Goal: Information Seeking & Learning: Learn about a topic

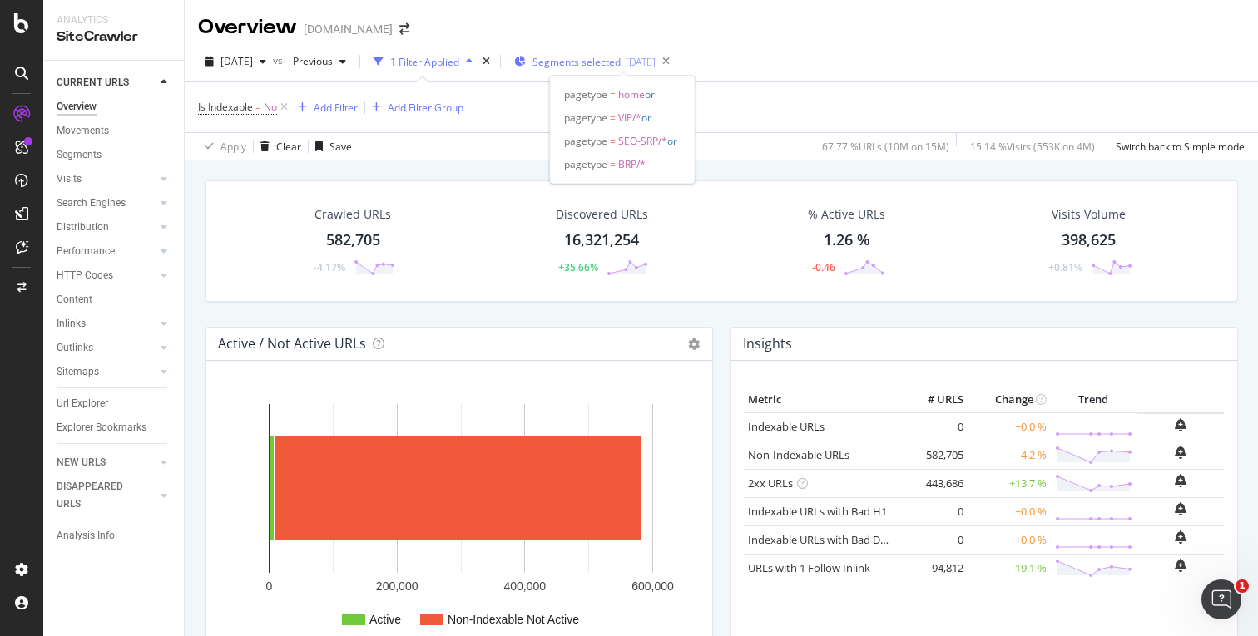
click at [596, 67] on span "Segments selected" at bounding box center [576, 62] width 88 height 14
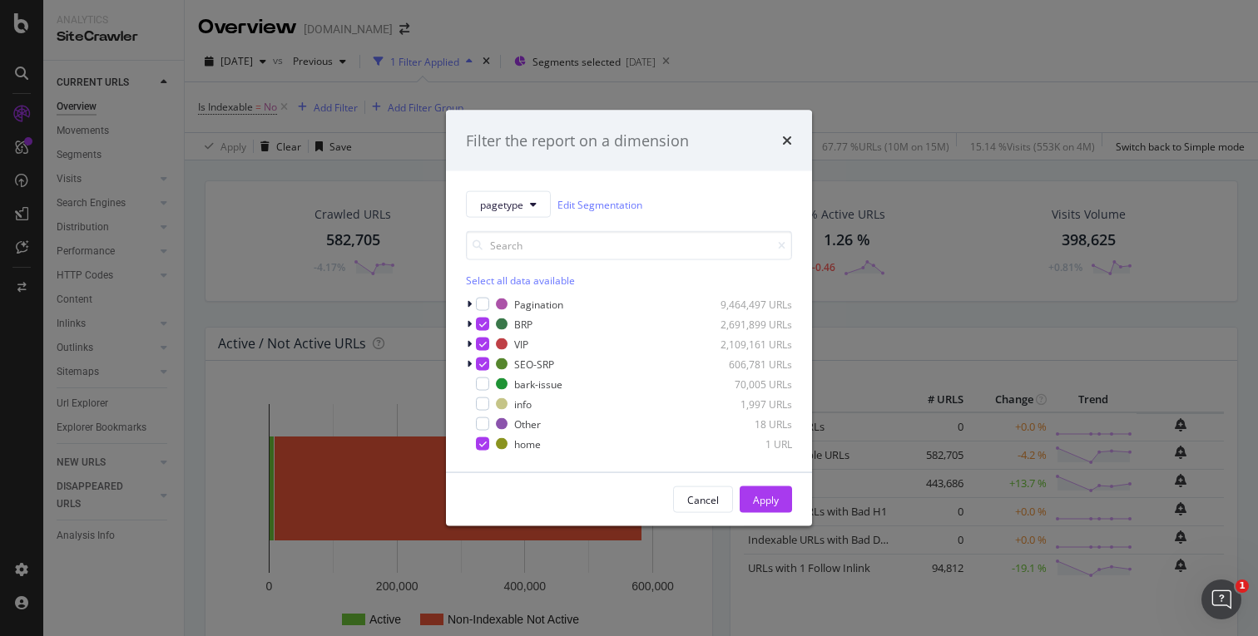
click at [935, 82] on div "Filter the report on a dimension pagetype Edit Segmentation Select all data ava…" at bounding box center [629, 318] width 1258 height 636
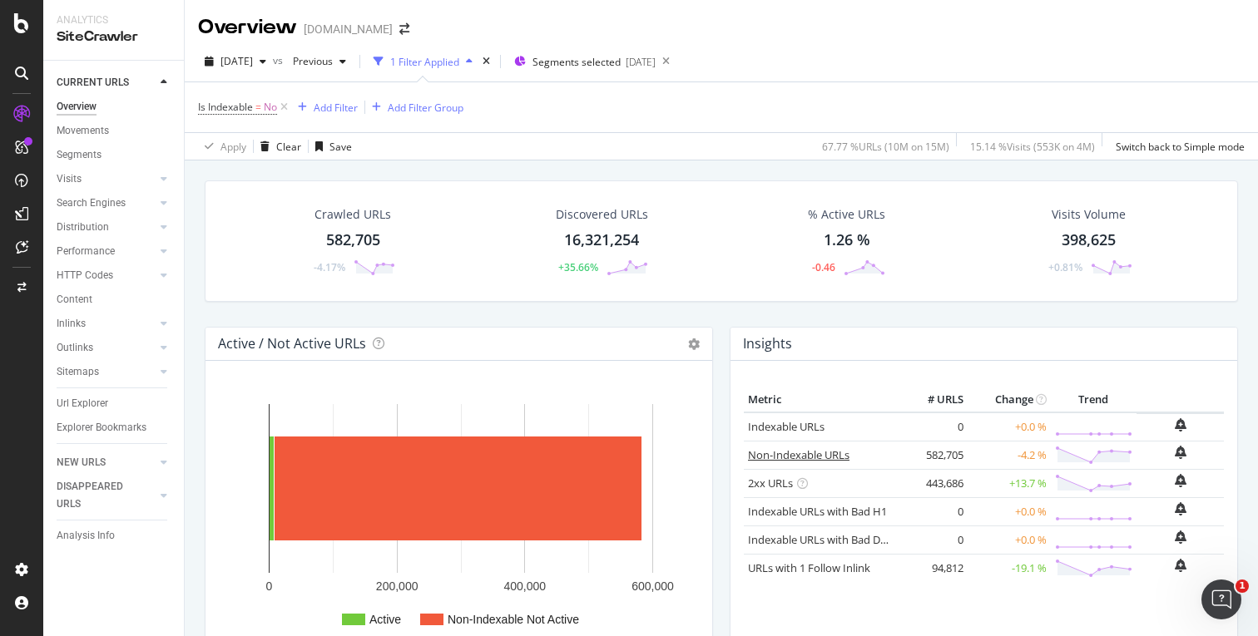
click at [820, 454] on link "Non-Indexable URLs" at bounding box center [798, 455] width 101 height 15
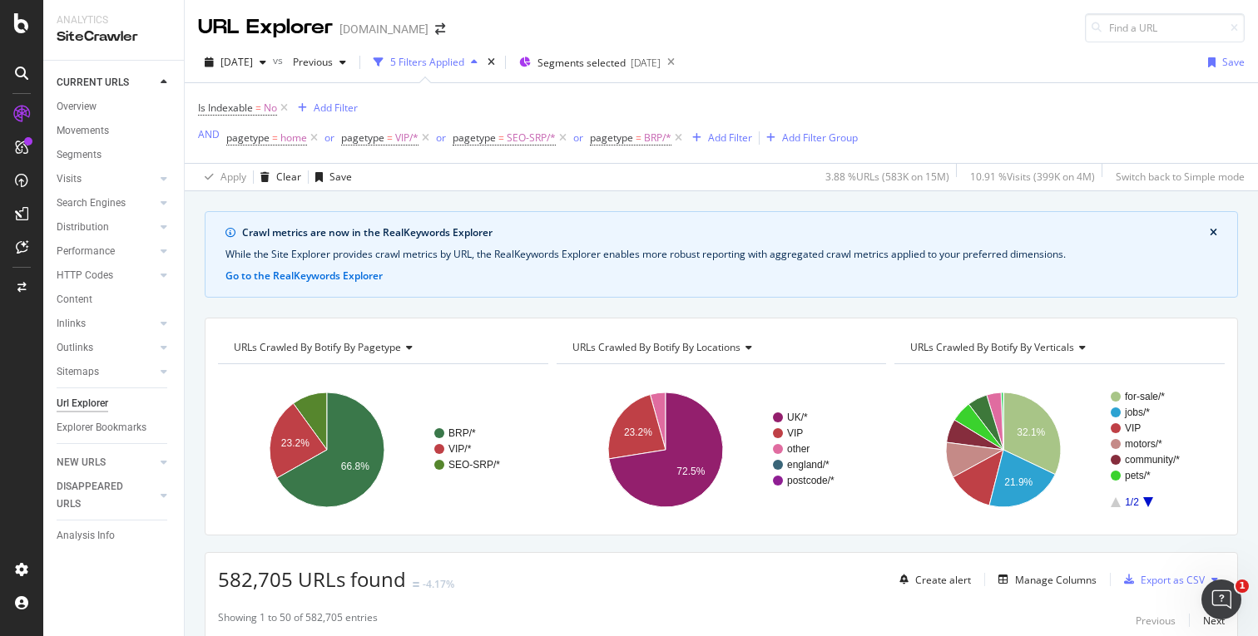
click at [874, 41] on div "URL Explorer [DOMAIN_NAME]" at bounding box center [721, 21] width 1073 height 42
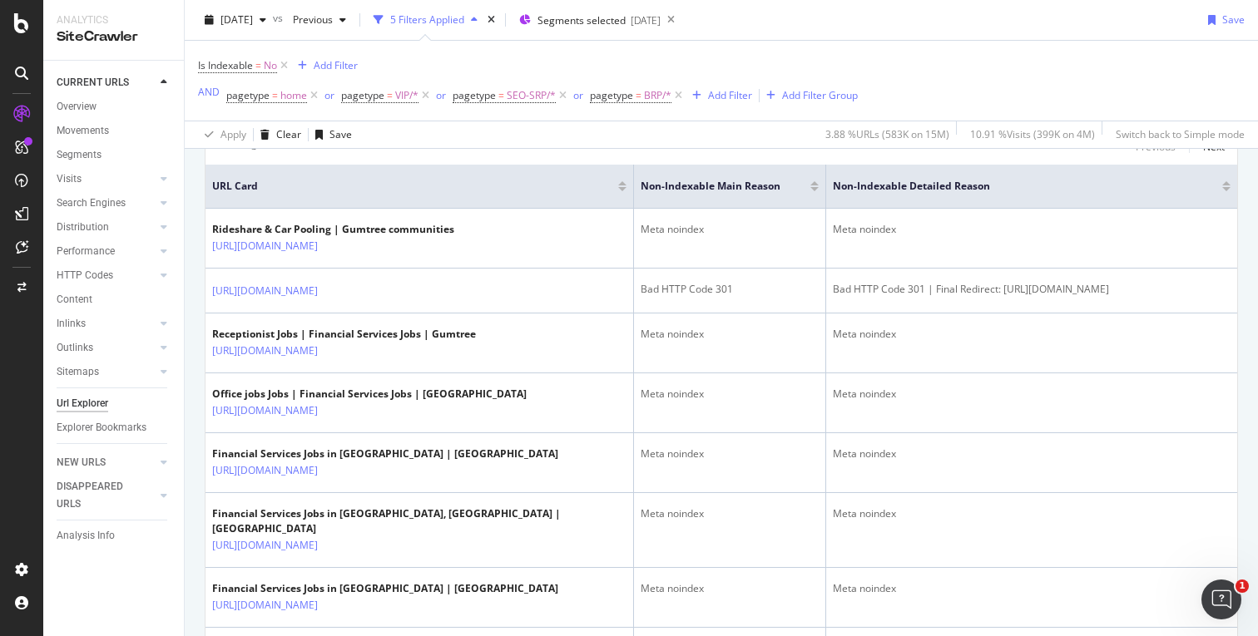
scroll to position [476, 0]
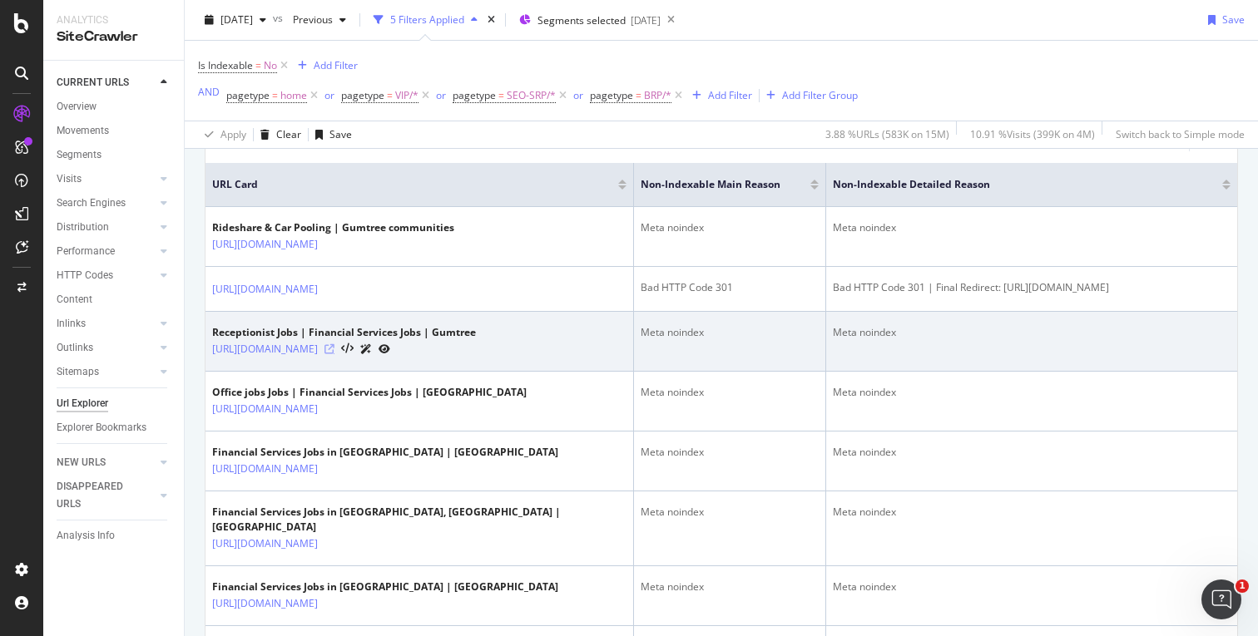
click at [334, 354] on icon at bounding box center [329, 349] width 10 height 10
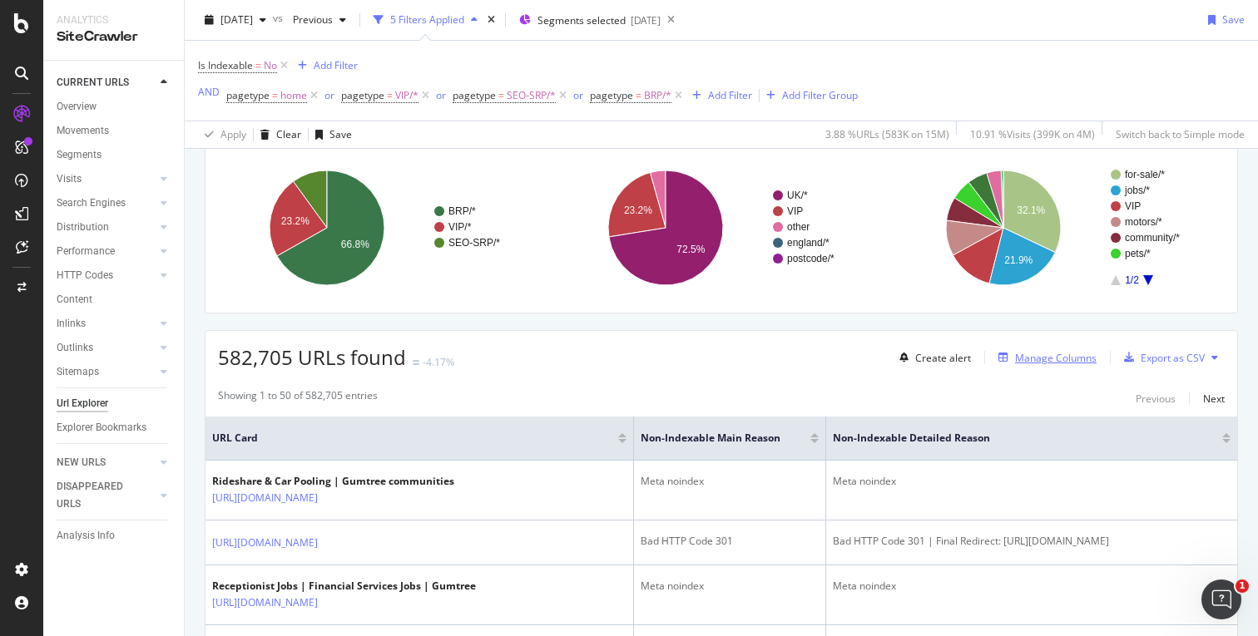
scroll to position [220, 0]
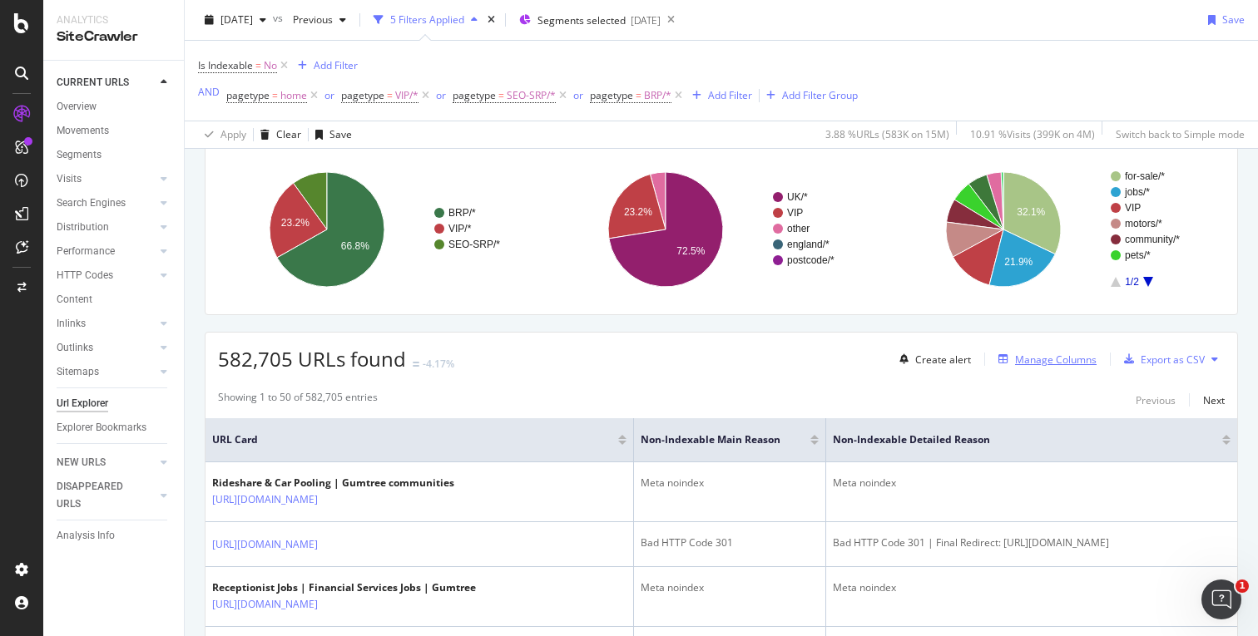
click at [1037, 358] on div "Manage Columns" at bounding box center [1056, 360] width 82 height 14
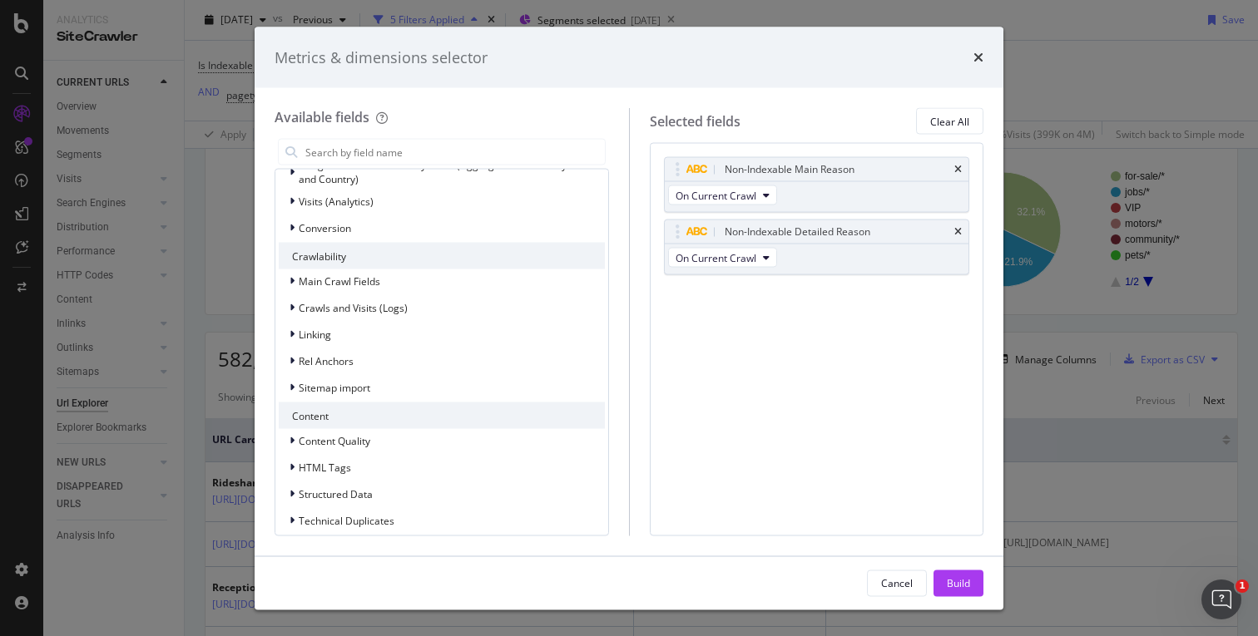
scroll to position [383, 0]
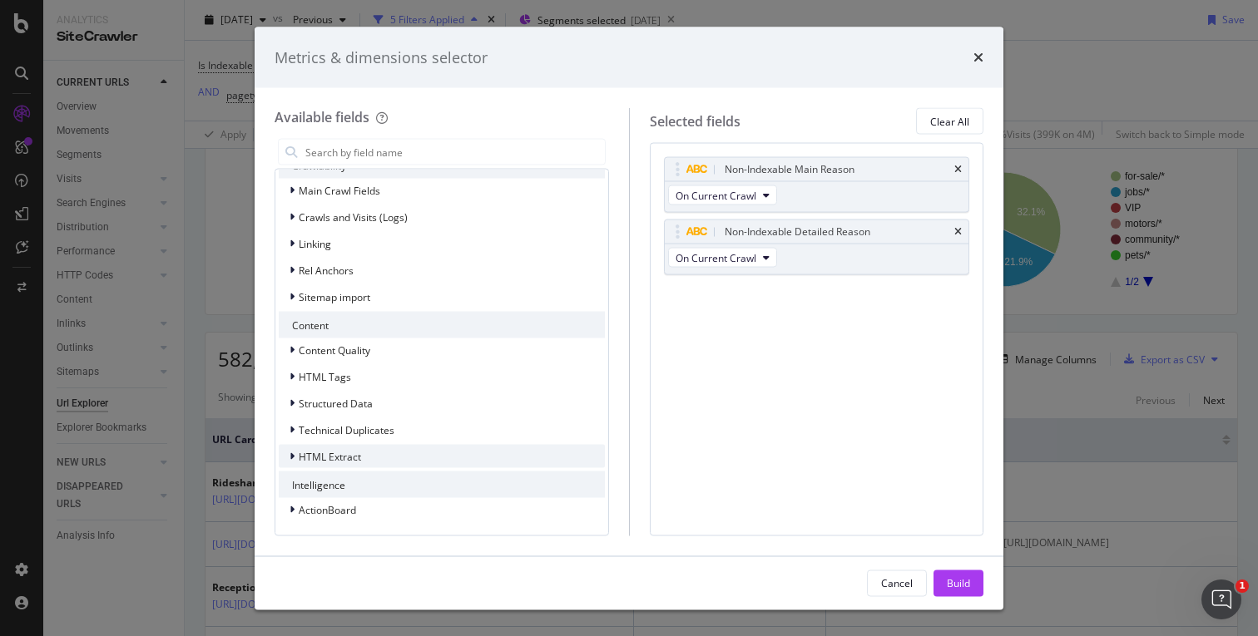
click at [434, 455] on div "HTML Extract" at bounding box center [442, 456] width 326 height 23
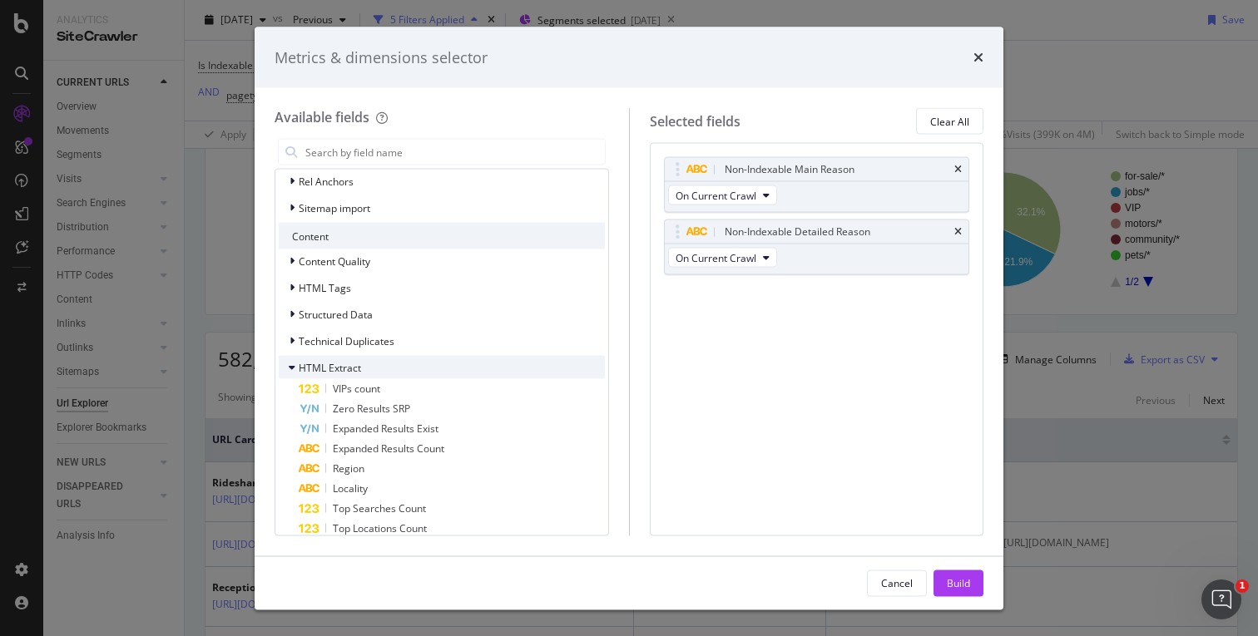
scroll to position [484, 0]
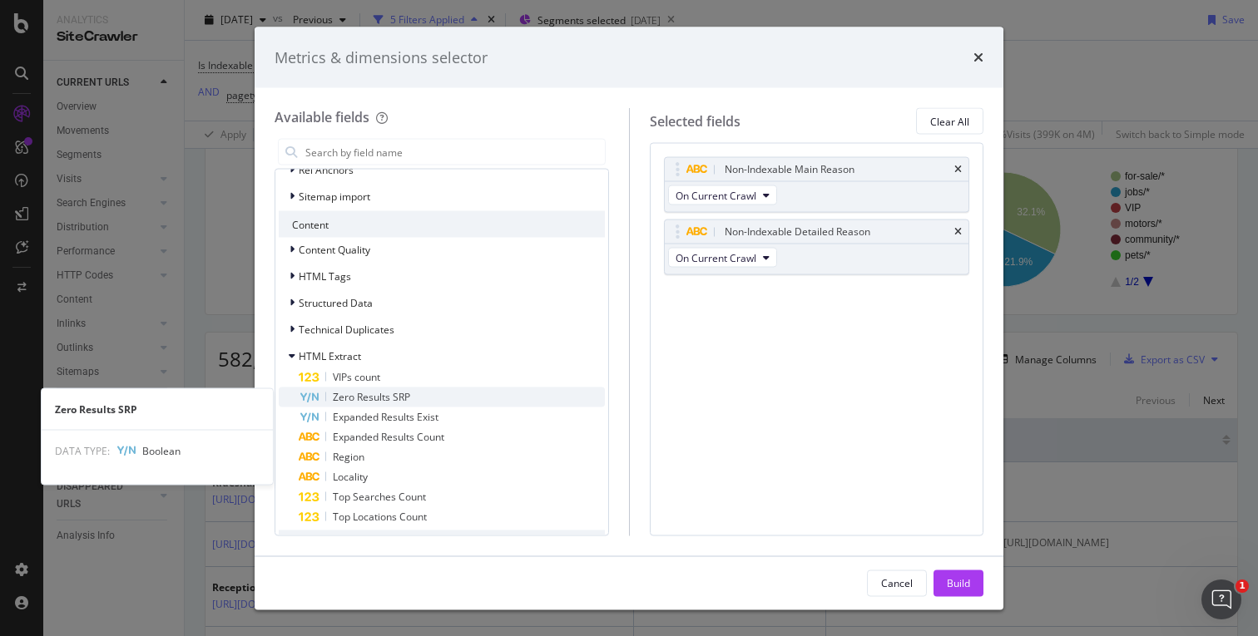
click at [448, 390] on div "Zero Results SRP" at bounding box center [452, 398] width 306 height 20
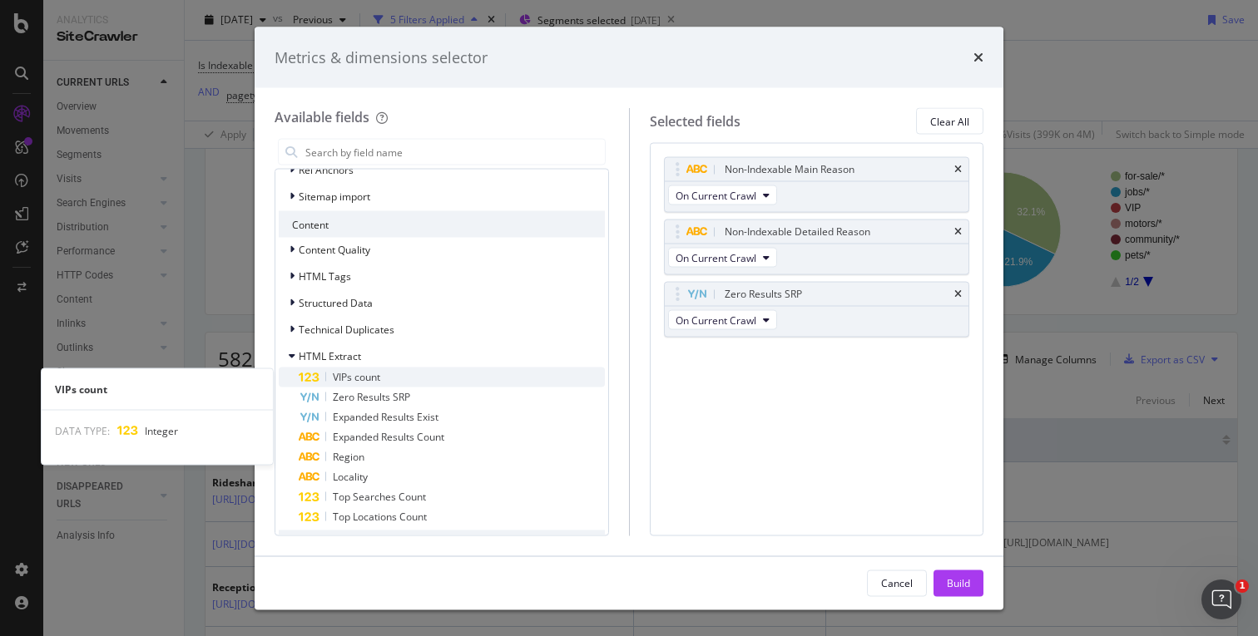
click at [504, 379] on div "VIPs count" at bounding box center [452, 378] width 306 height 20
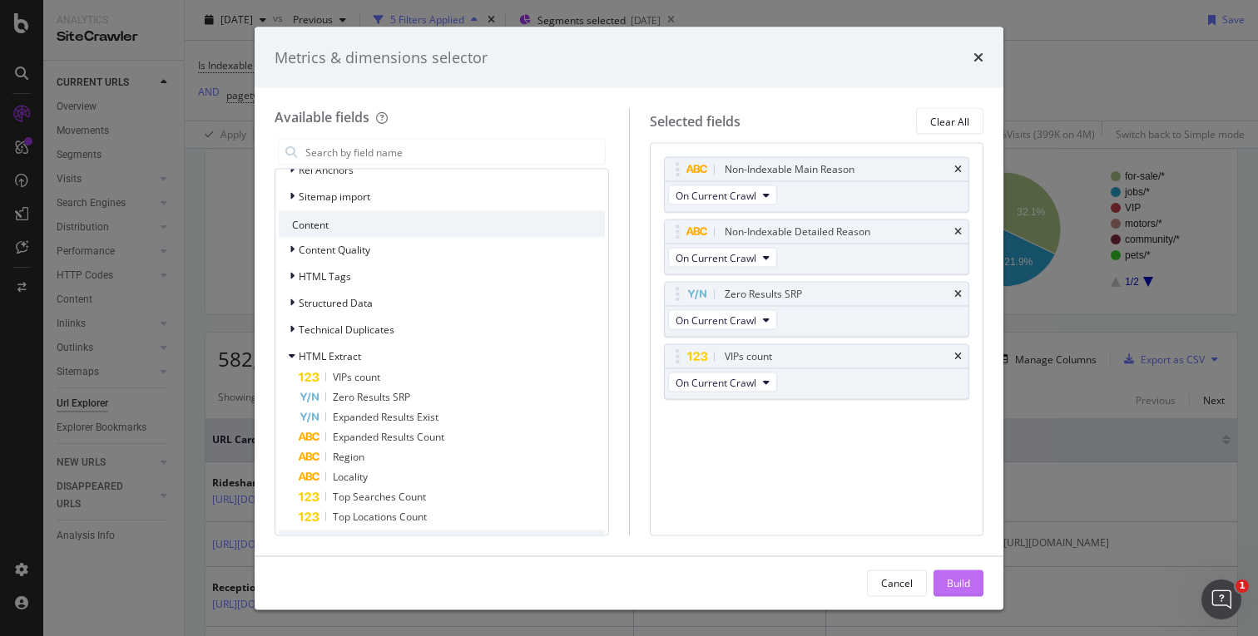
click at [968, 590] on div "Build" at bounding box center [958, 583] width 23 height 14
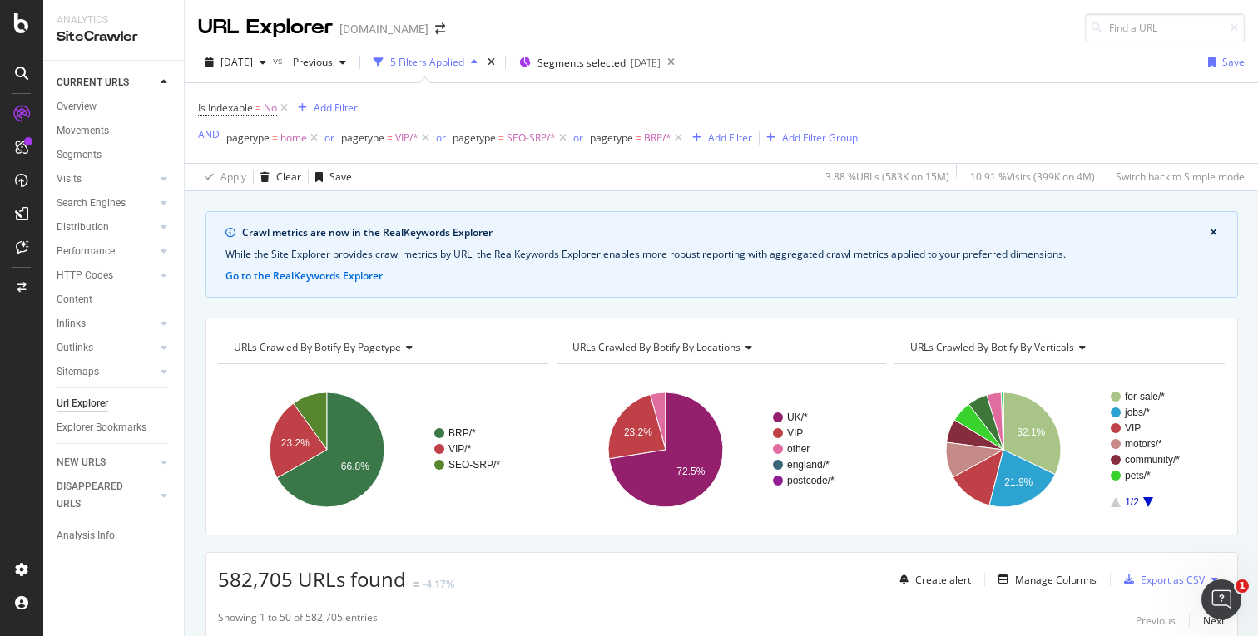
click at [1073, 344] on span "URLs Crawled By Botify By verticals" at bounding box center [992, 347] width 164 height 14
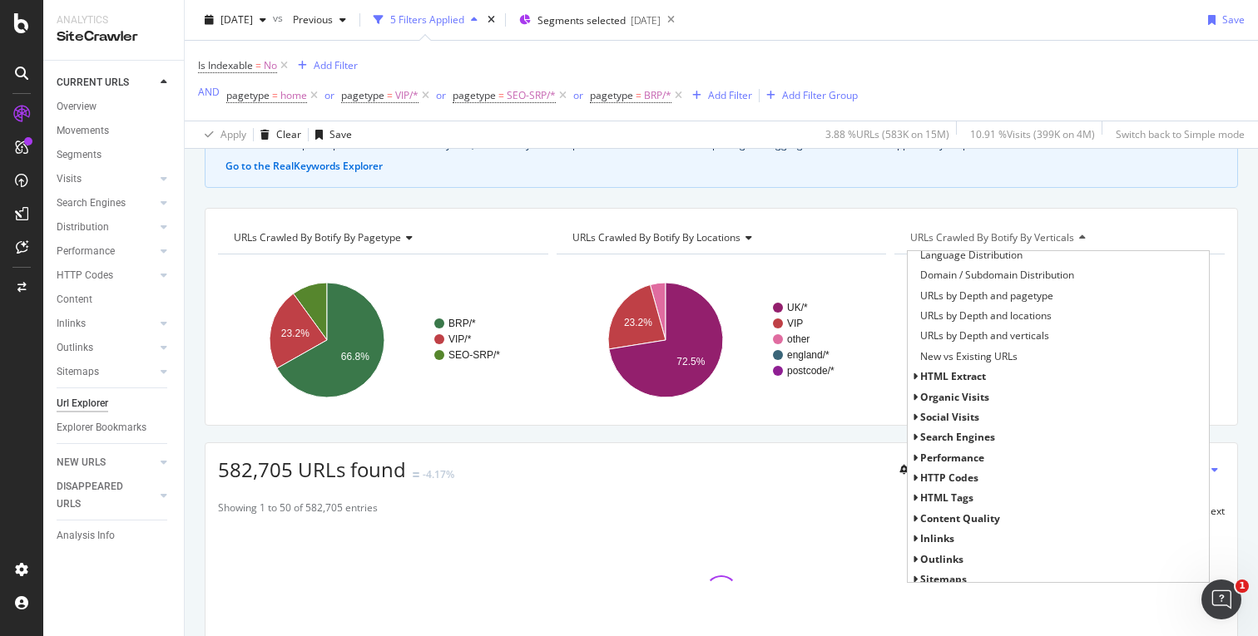
scroll to position [217, 0]
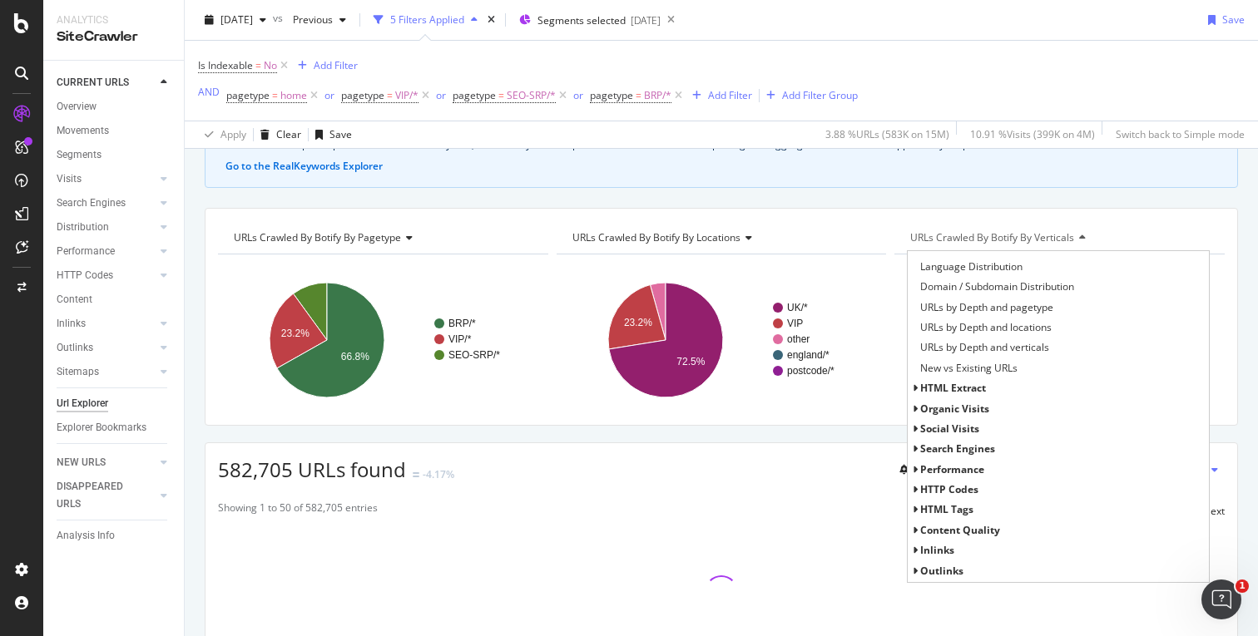
click at [967, 388] on span "HTML Extract" at bounding box center [953, 388] width 66 height 14
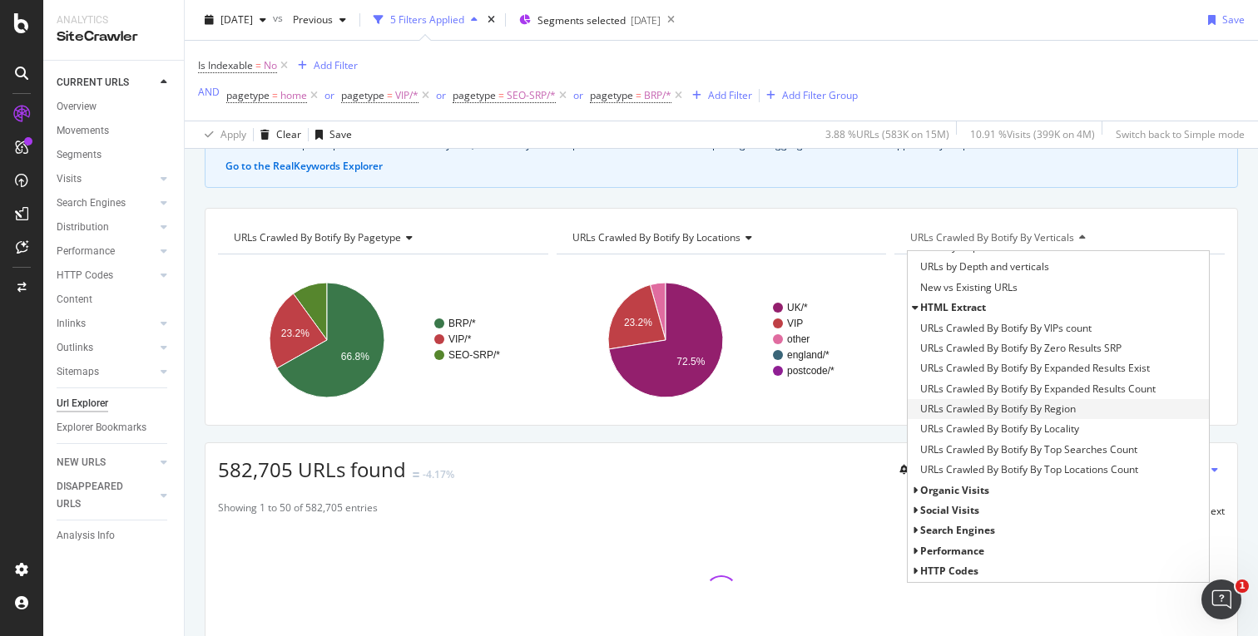
scroll to position [295, 0]
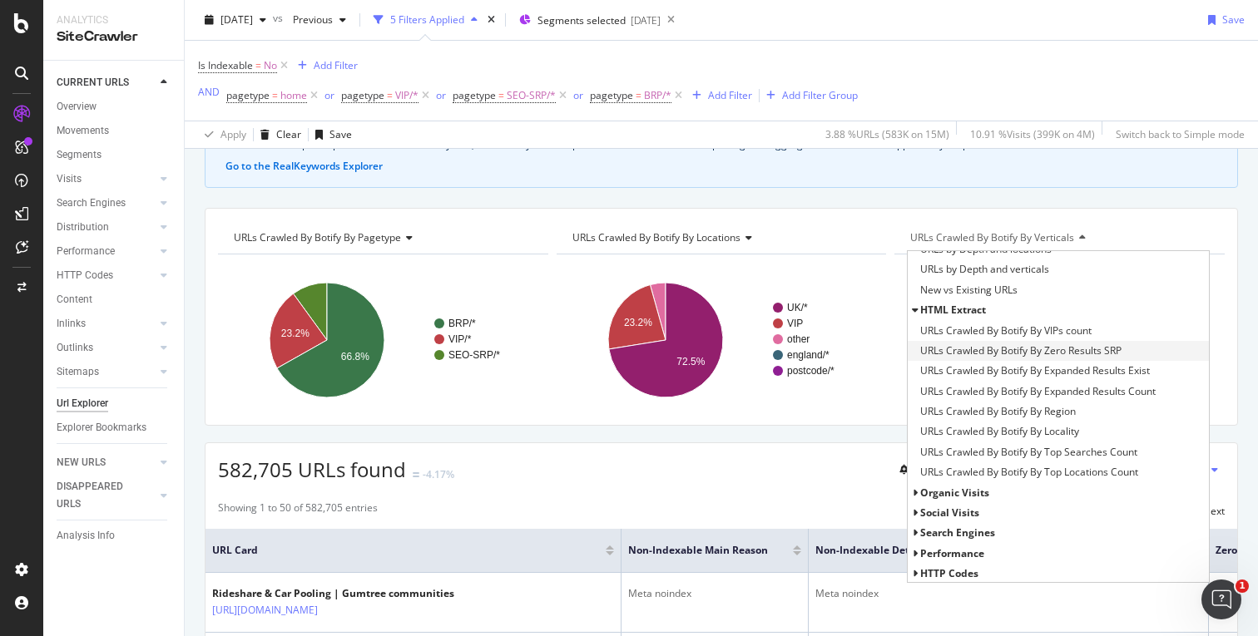
click at [1029, 349] on span "URLs Crawled By Botify By Zero Results SRP" at bounding box center [1020, 351] width 201 height 17
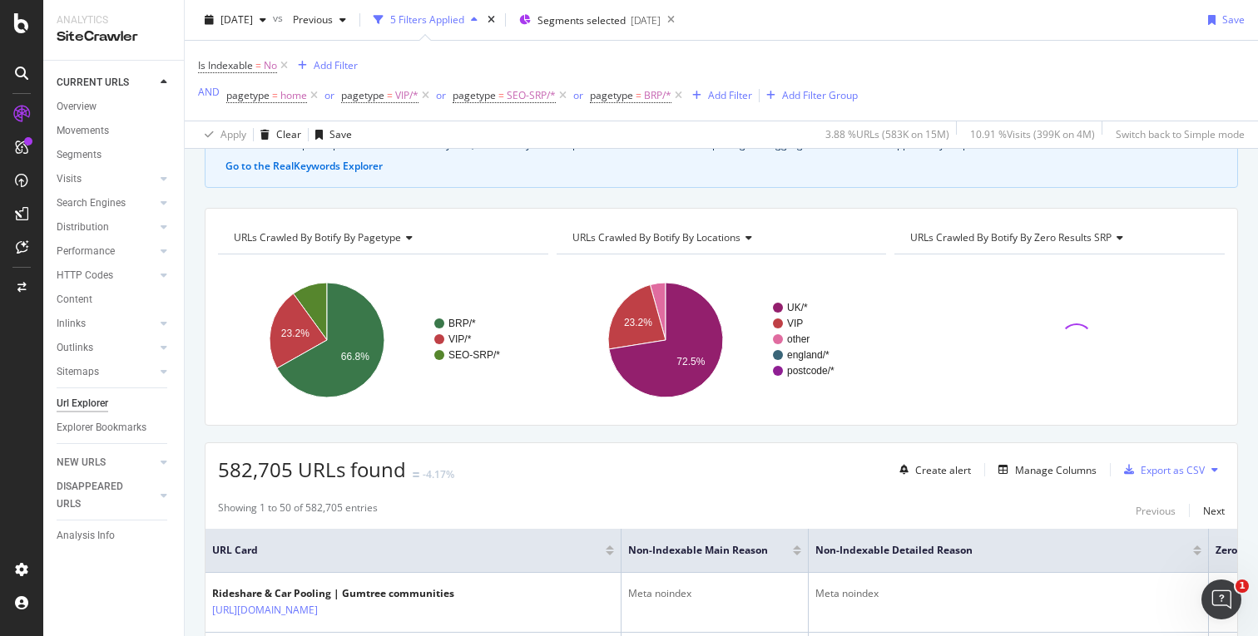
click at [809, 467] on div "582,705 URLs found -4.17% Create alert Manage Columns Export as CSV" at bounding box center [720, 463] width 1031 height 41
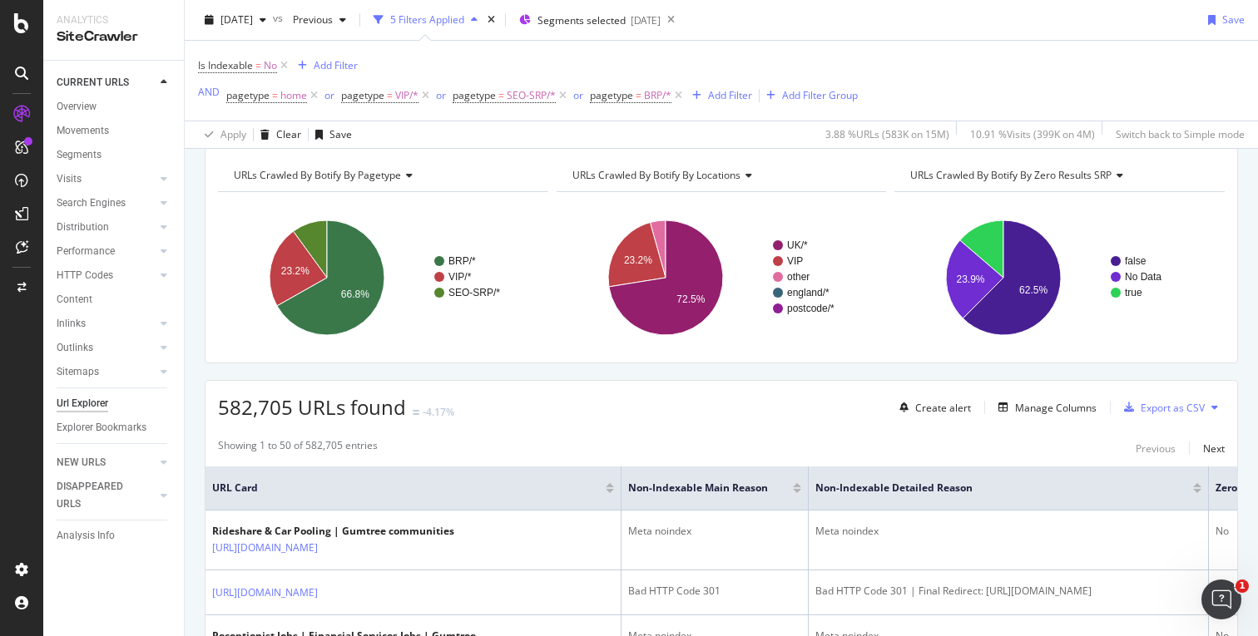
scroll to position [181, 0]
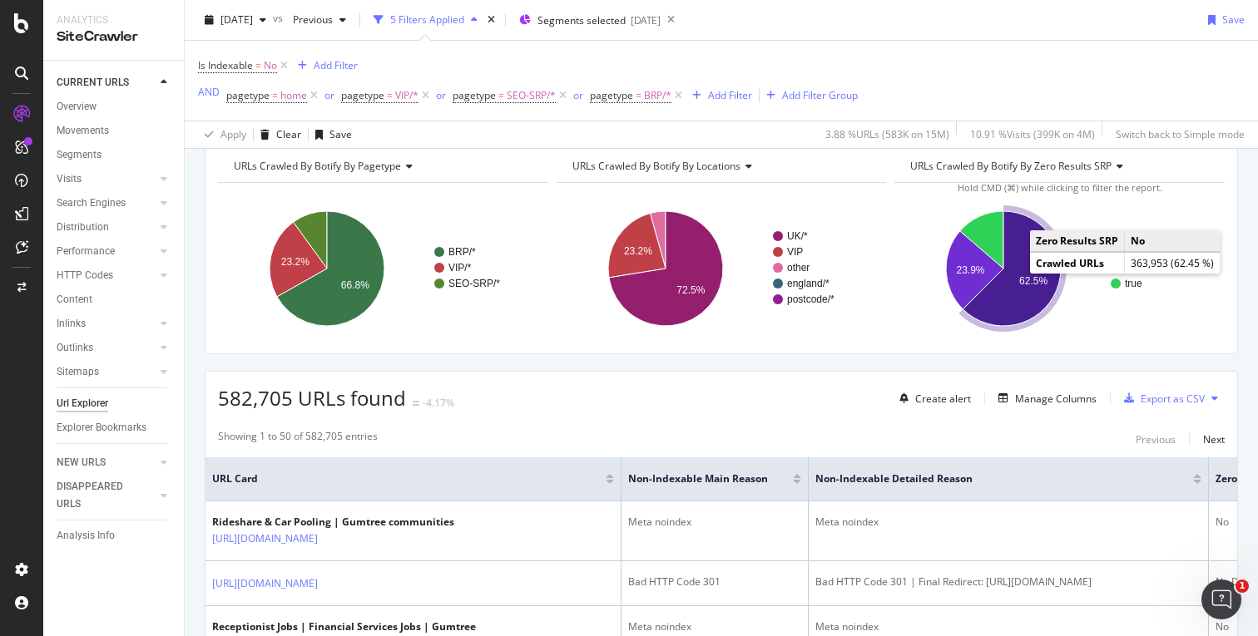
click at [1035, 283] on text "62.5%" at bounding box center [1033, 281] width 28 height 12
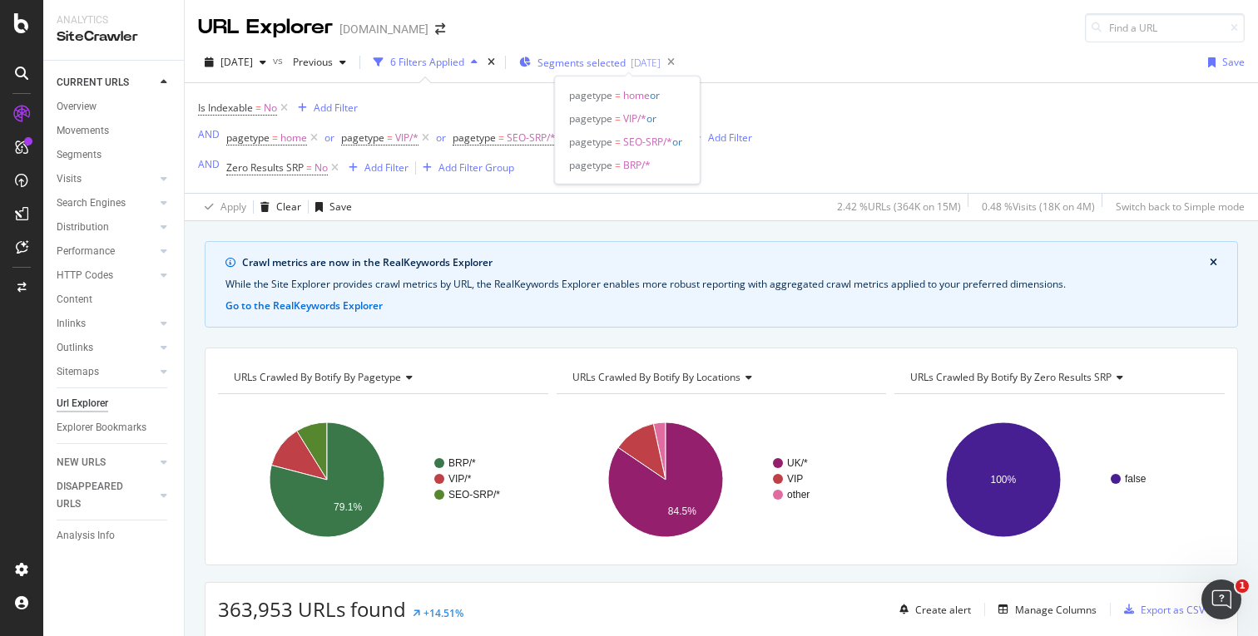
click at [598, 57] on span "Segments selected" at bounding box center [581, 63] width 88 height 14
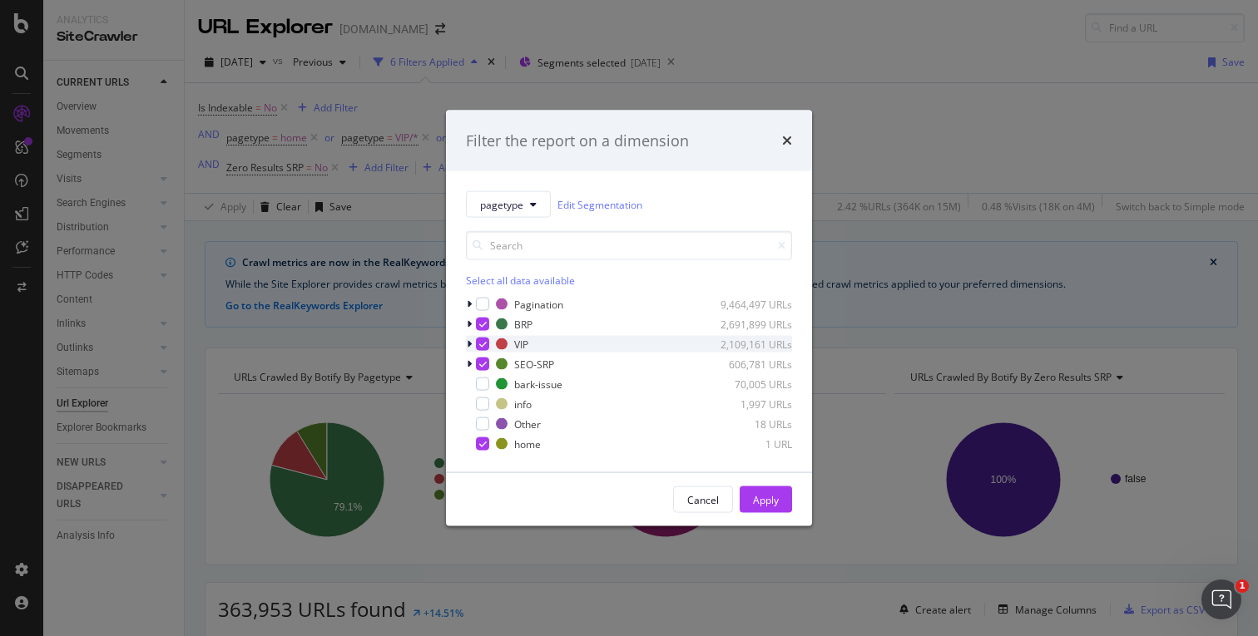
click at [477, 339] on div "modal" at bounding box center [482, 344] width 13 height 13
click at [484, 448] on icon "modal" at bounding box center [482, 444] width 7 height 8
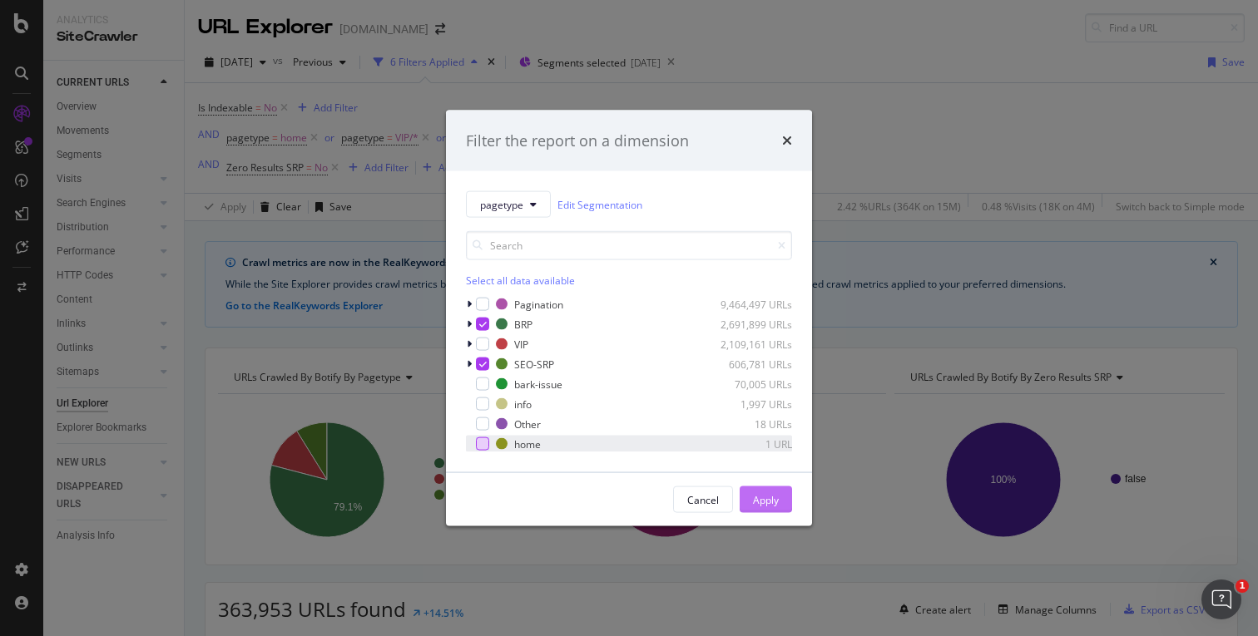
click at [766, 500] on div "Apply" at bounding box center [766, 499] width 26 height 14
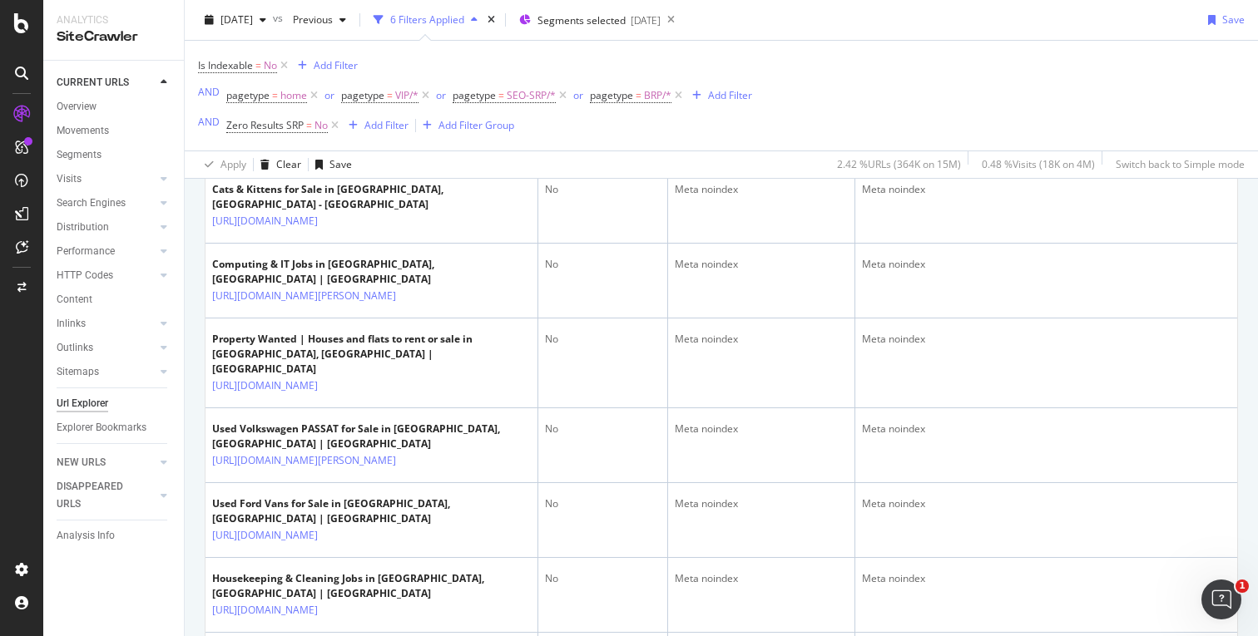
scroll to position [546, 0]
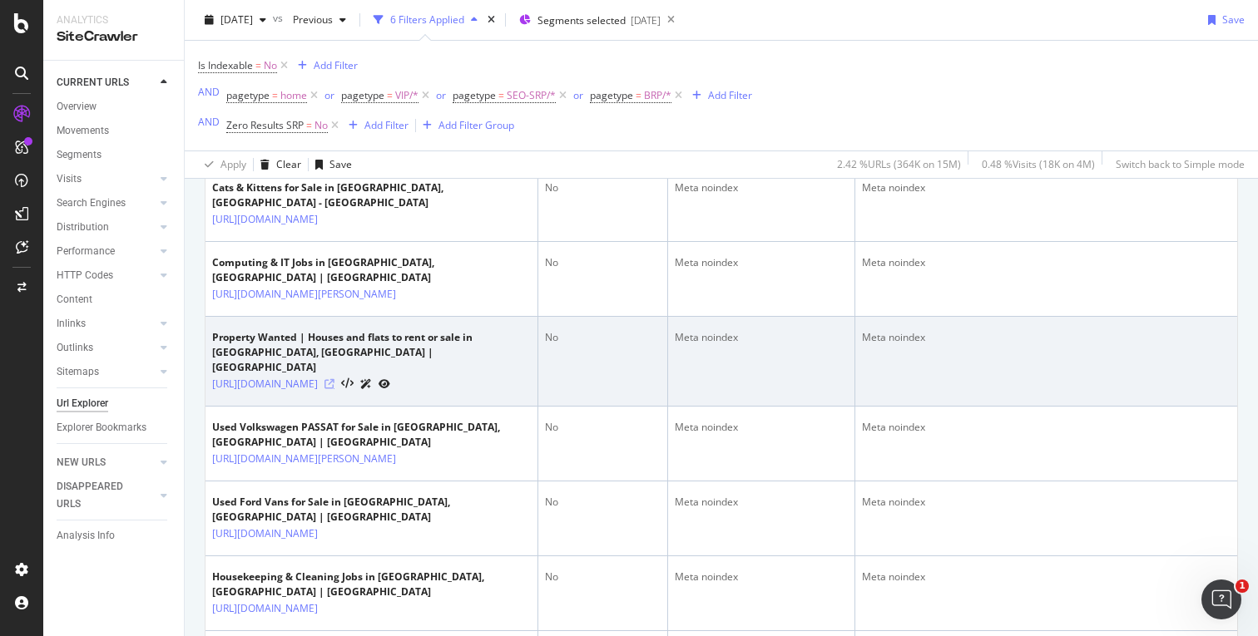
click at [334, 389] on icon at bounding box center [329, 384] width 10 height 10
